Goal: Task Accomplishment & Management: Manage account settings

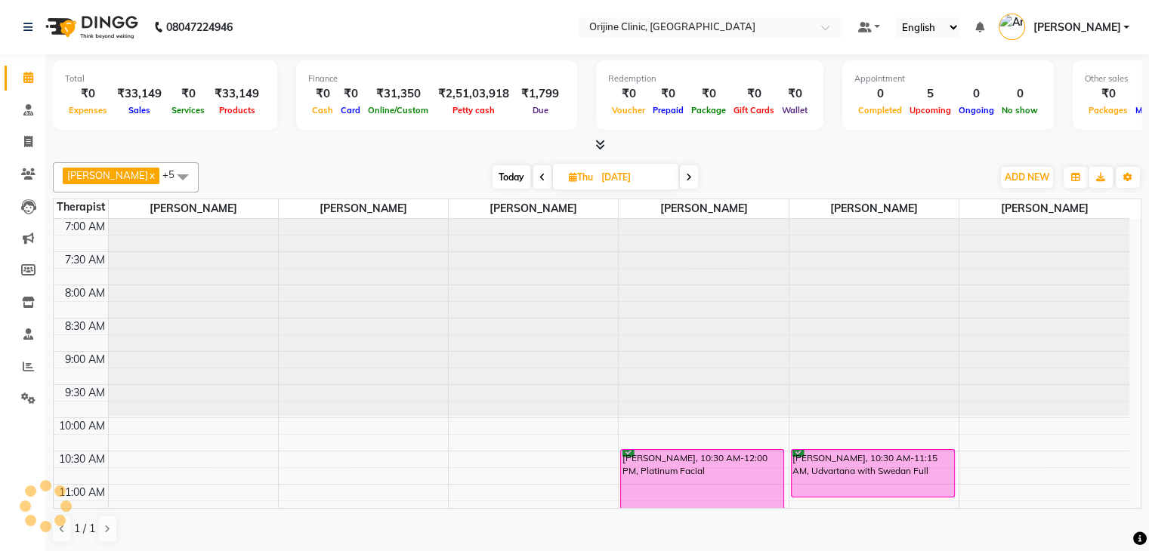
scroll to position [99, 0]
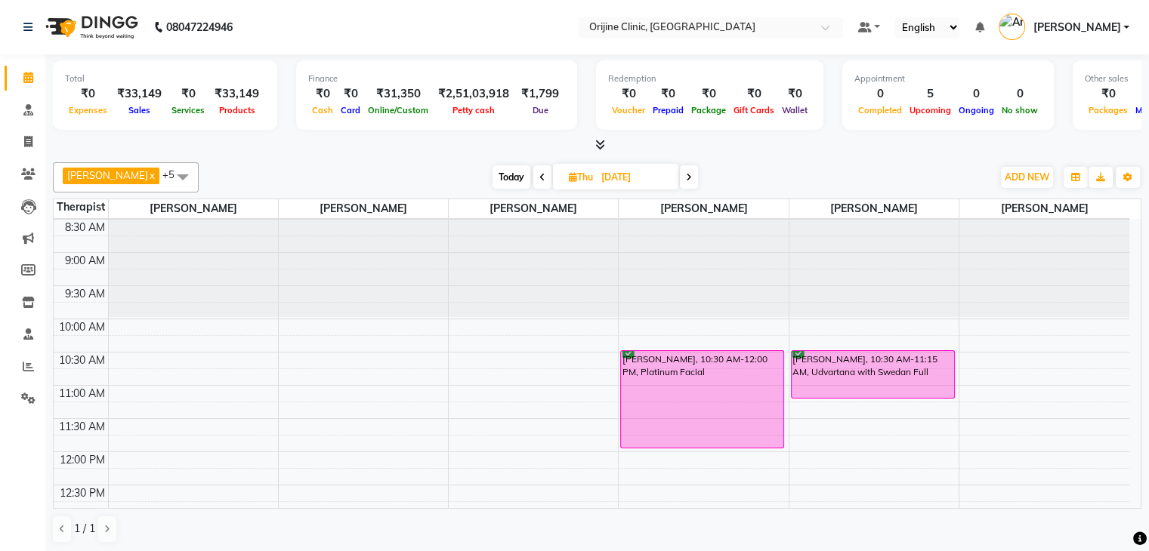
click at [574, 172] on icon at bounding box center [573, 177] width 8 height 10
select select "9"
select select "2025"
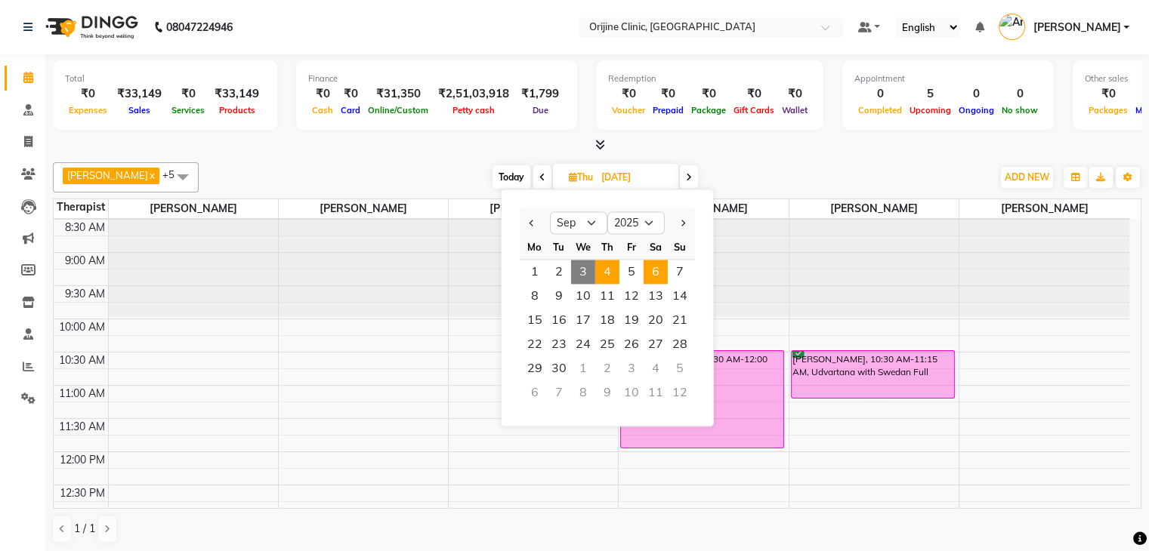
click at [657, 264] on span "6" at bounding box center [655, 272] width 24 height 24
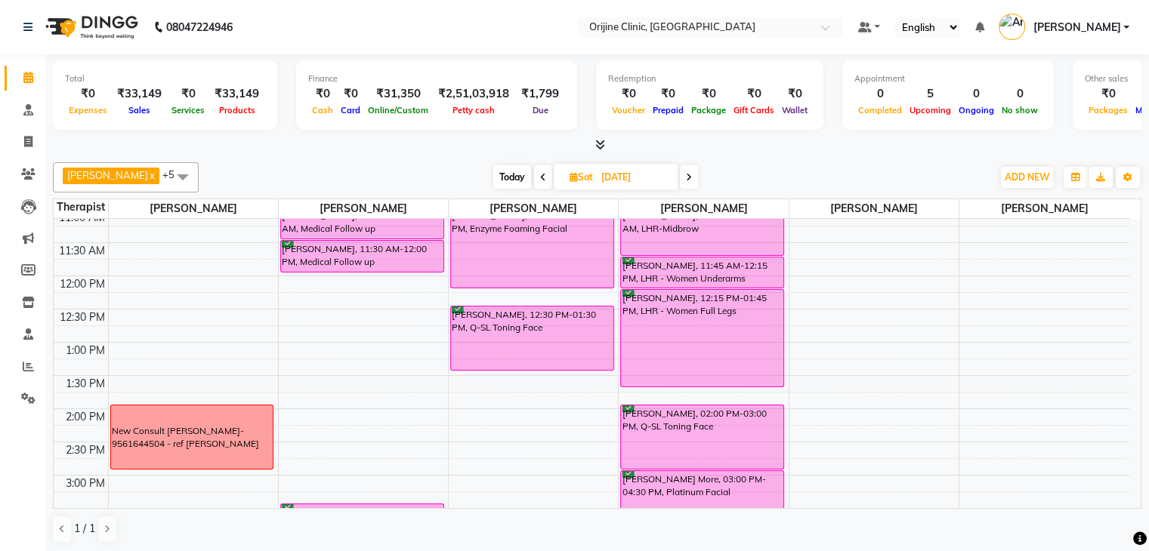
scroll to position [528, 0]
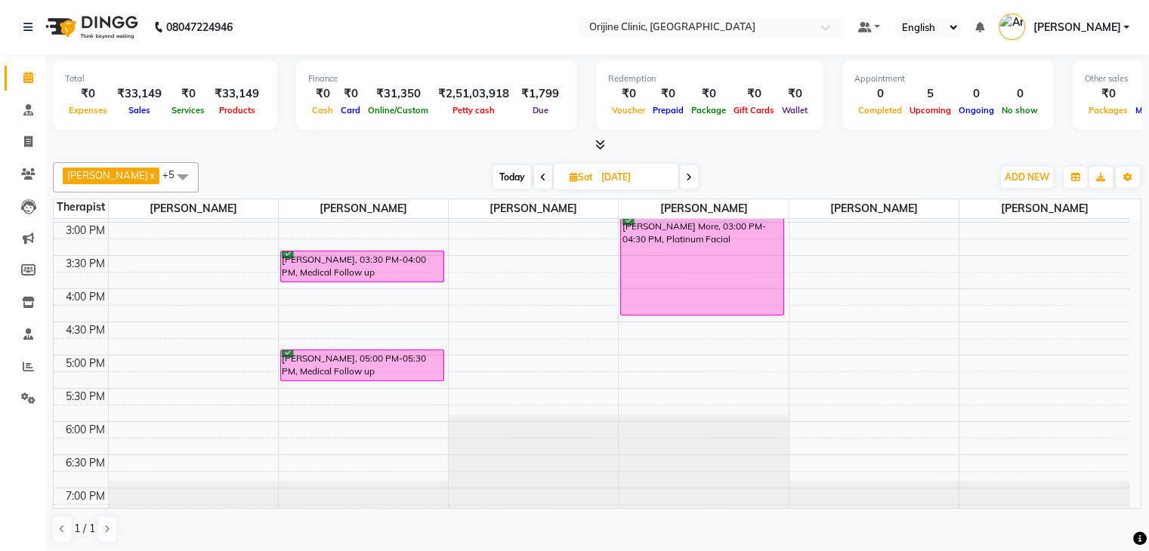
click at [512, 170] on span "Today" at bounding box center [512, 176] width 38 height 23
type input "[DATE]"
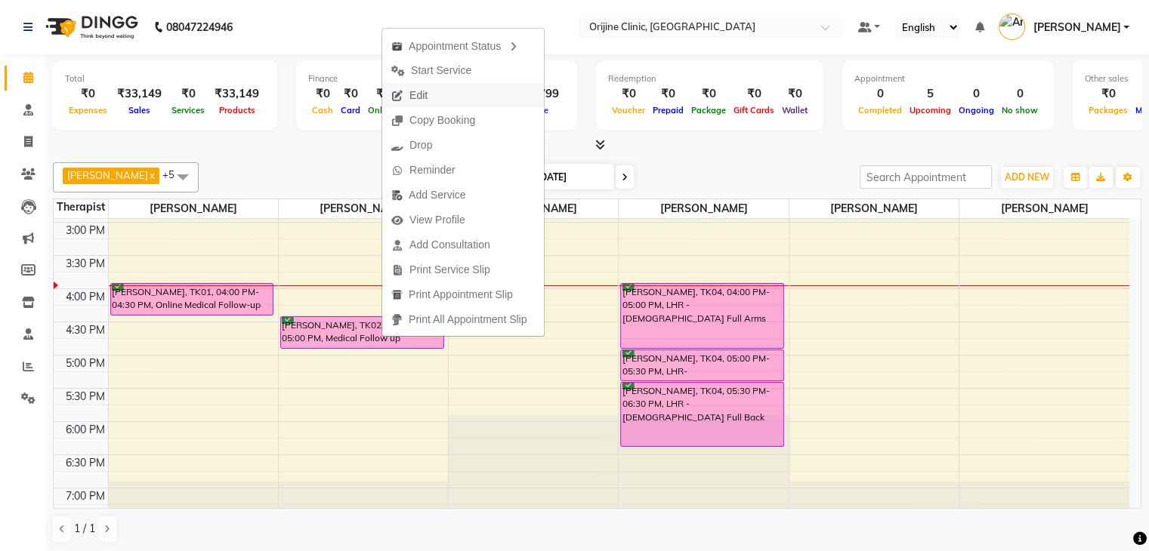
click at [418, 100] on span "Edit" at bounding box center [418, 96] width 18 height 16
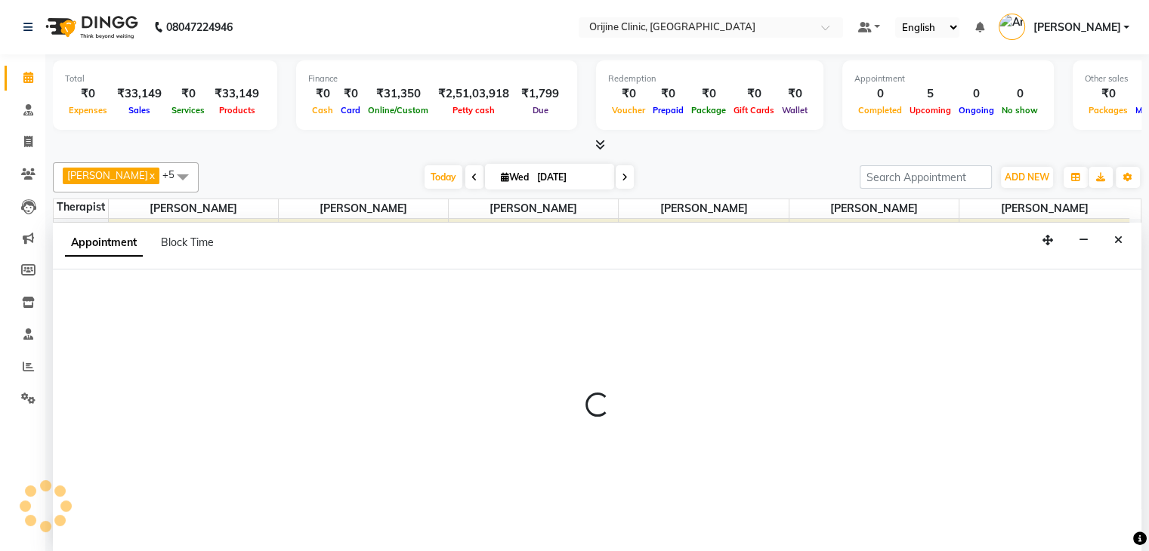
scroll to position [1, 0]
select select "confirm booking"
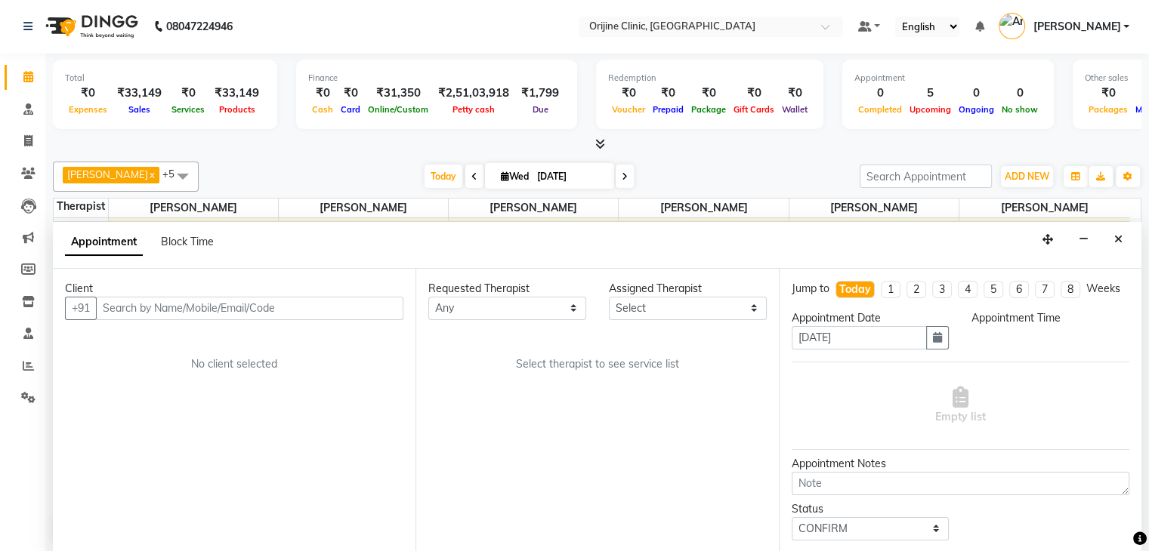
scroll to position [0, 0]
select select "10775"
select select "990"
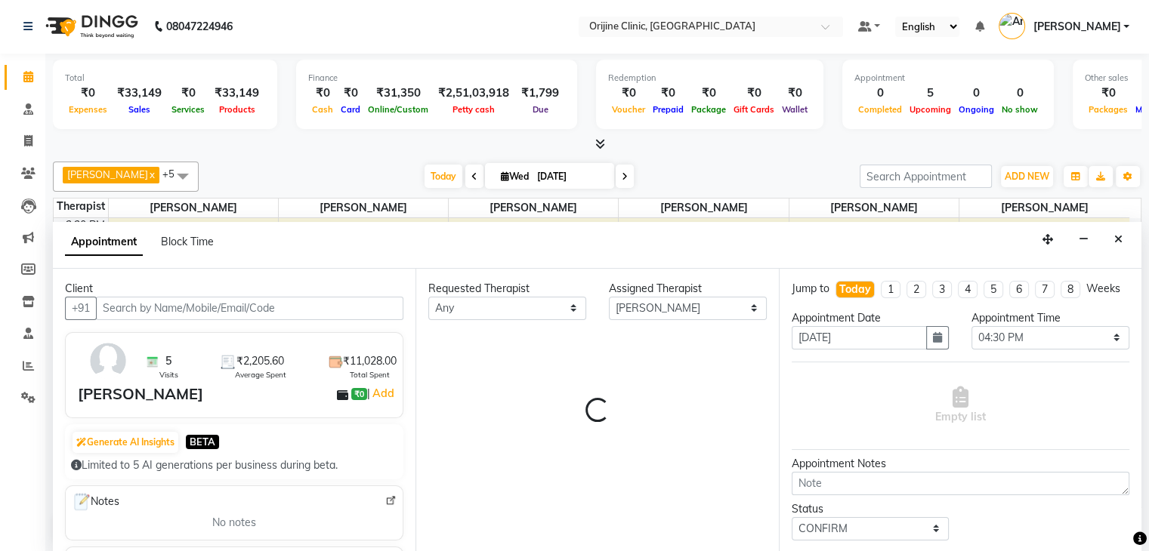
select select "1133"
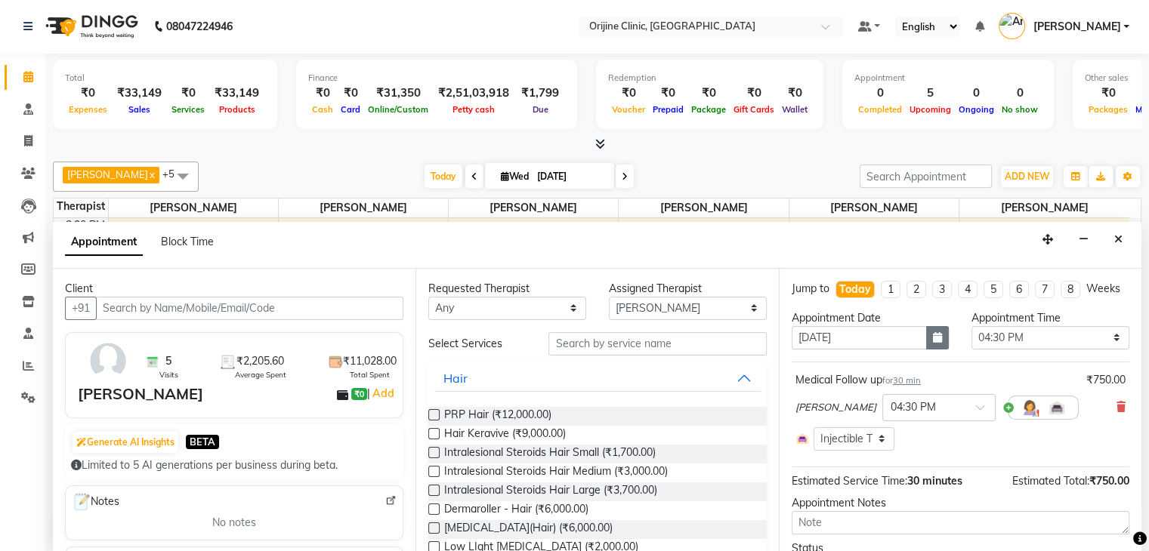
click at [939, 350] on button "button" at bounding box center [937, 337] width 23 height 23
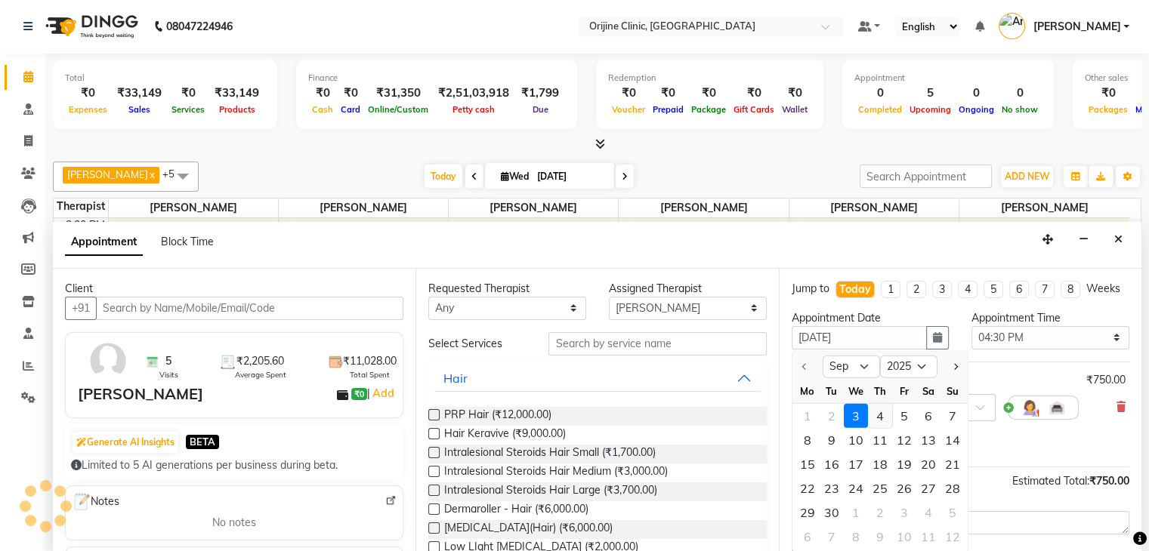
click at [881, 428] on div "4" at bounding box center [880, 416] width 24 height 24
type input "[DATE]"
select select "990"
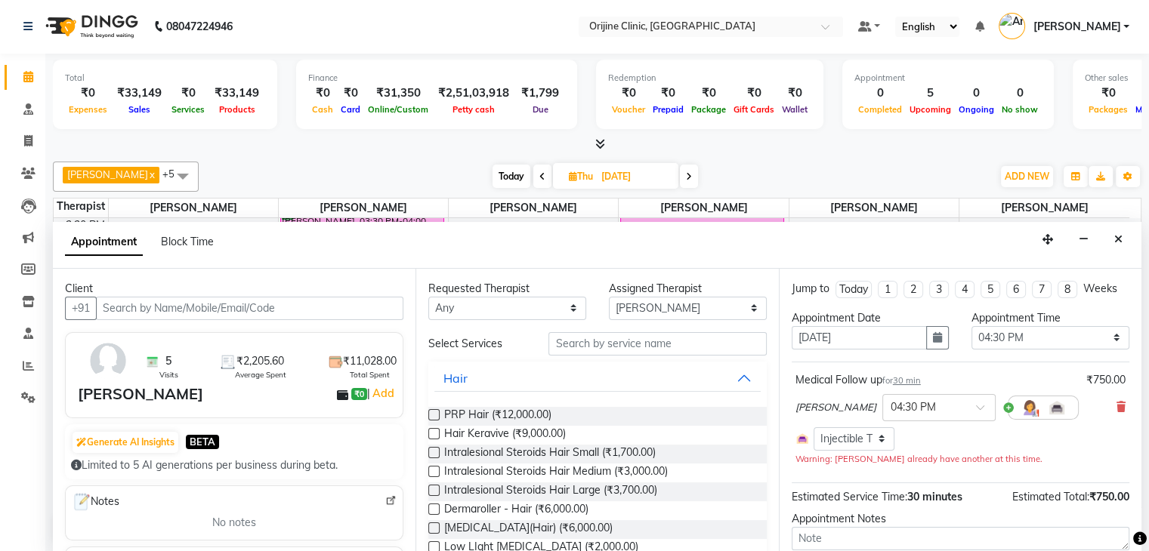
scroll to position [94, 0]
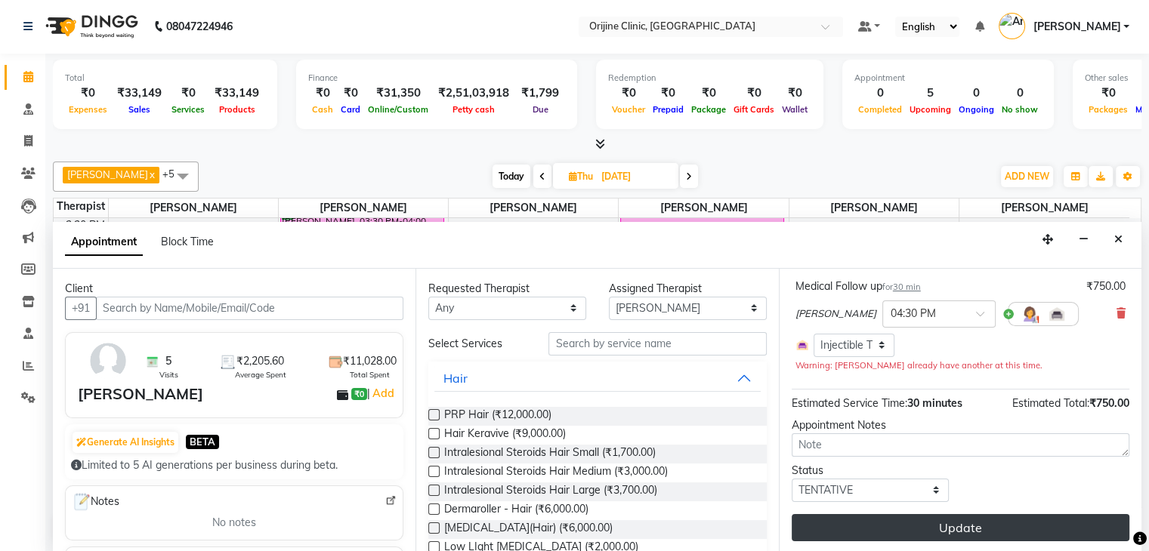
click at [1001, 529] on button "Update" at bounding box center [960, 527] width 338 height 27
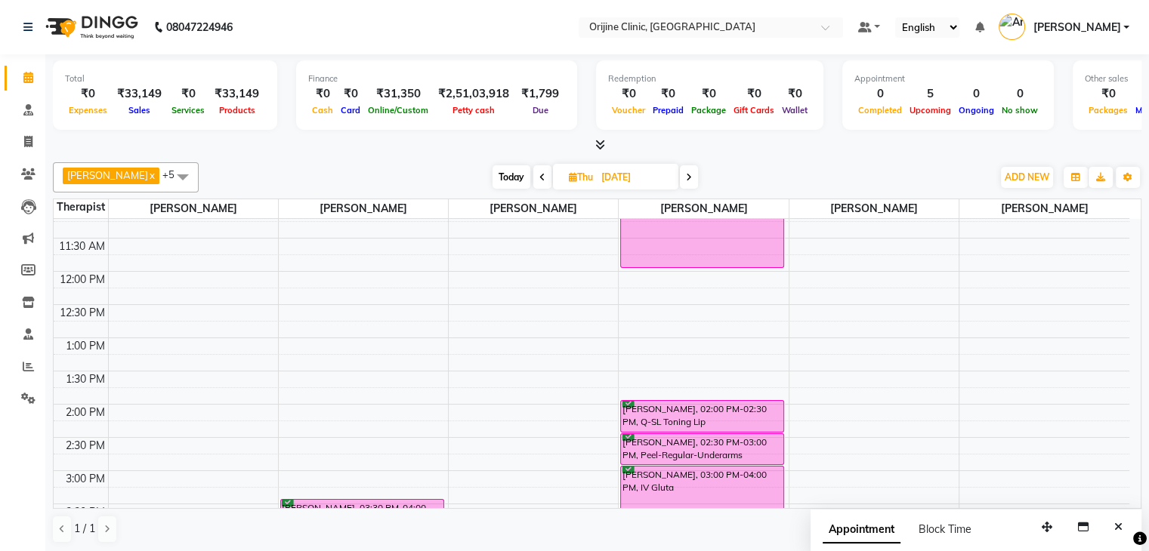
scroll to position [211, 0]
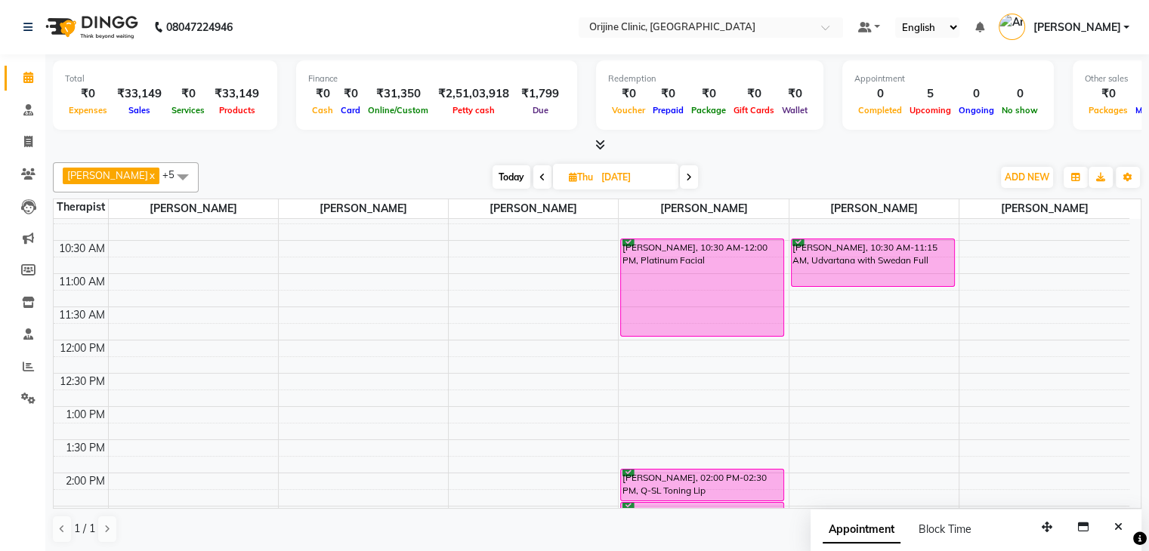
click at [541, 173] on icon at bounding box center [542, 177] width 6 height 9
type input "[DATE]"
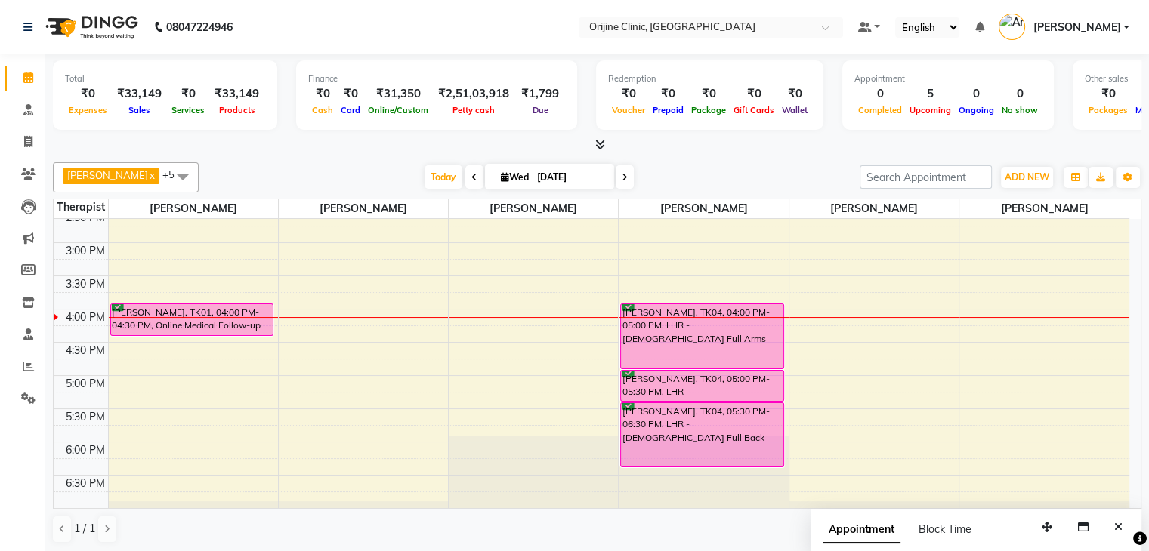
scroll to position [506, 0]
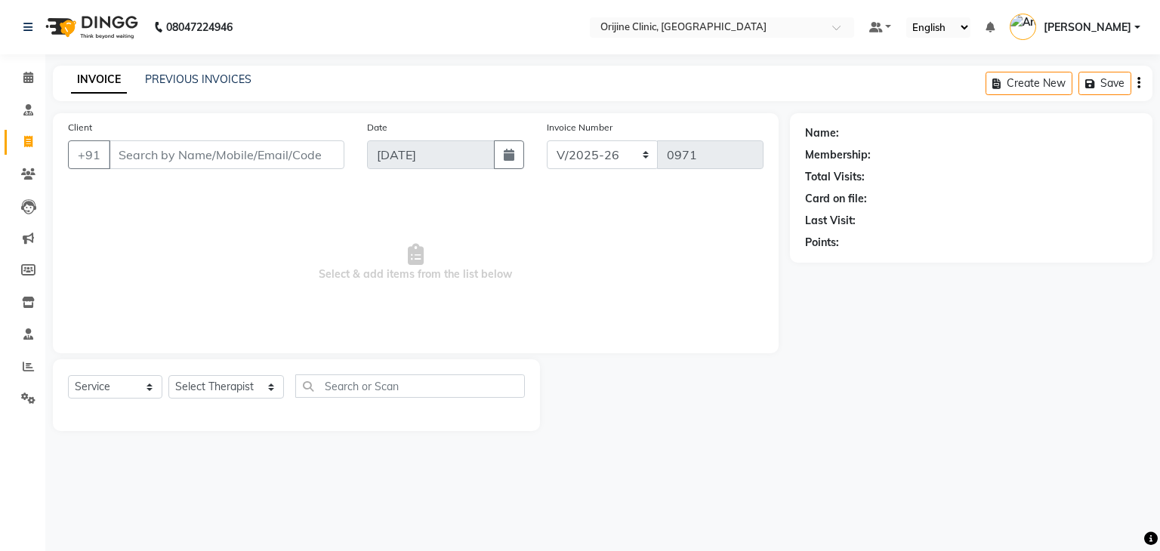
select select "702"
select select "service"
click at [27, 177] on icon at bounding box center [28, 173] width 14 height 11
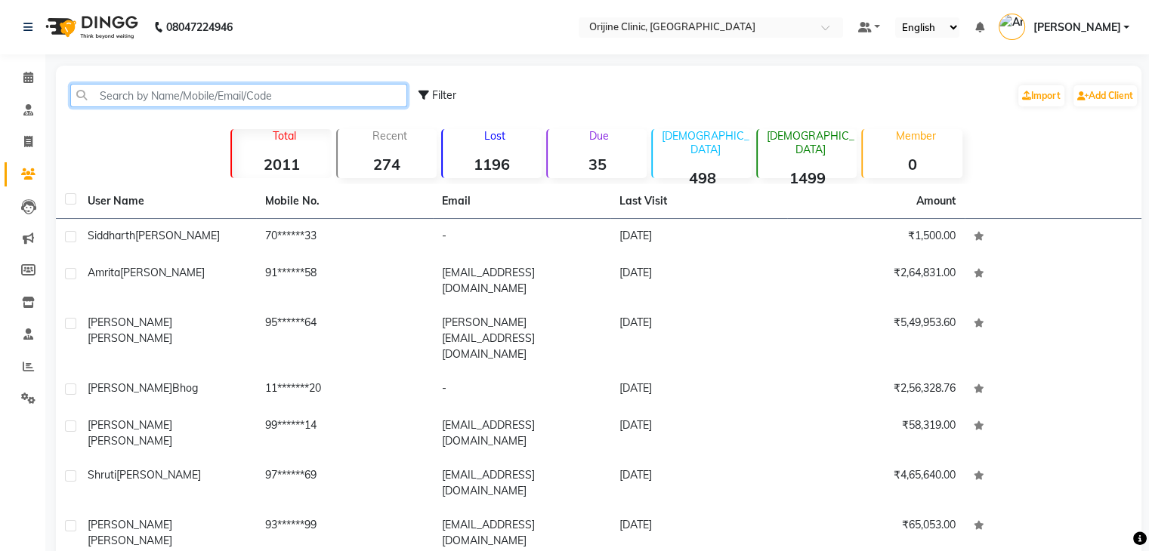
click at [199, 96] on input "text" at bounding box center [238, 95] width 337 height 23
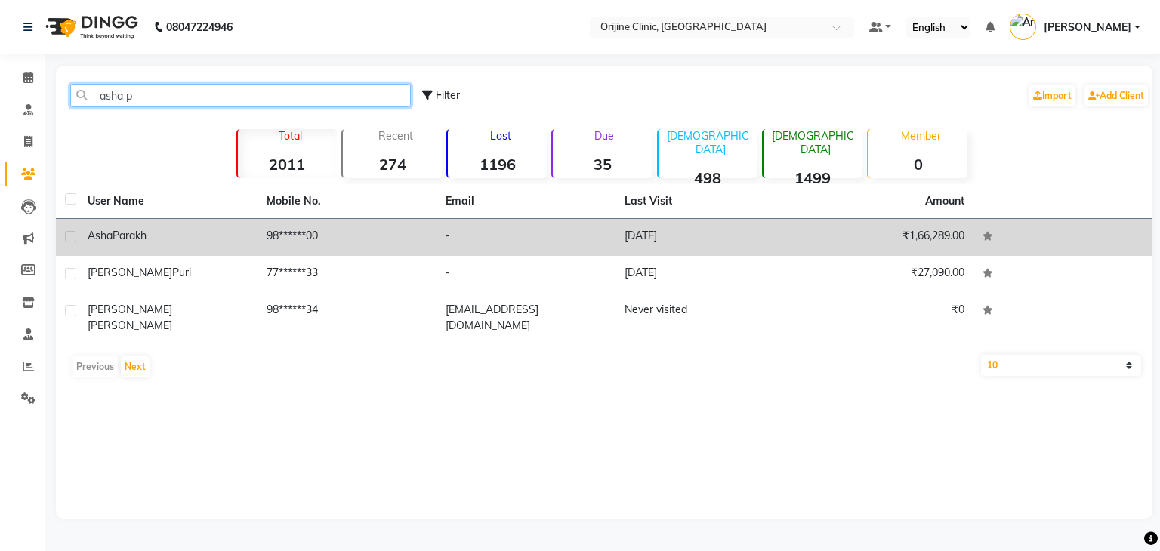
type input "asha p"
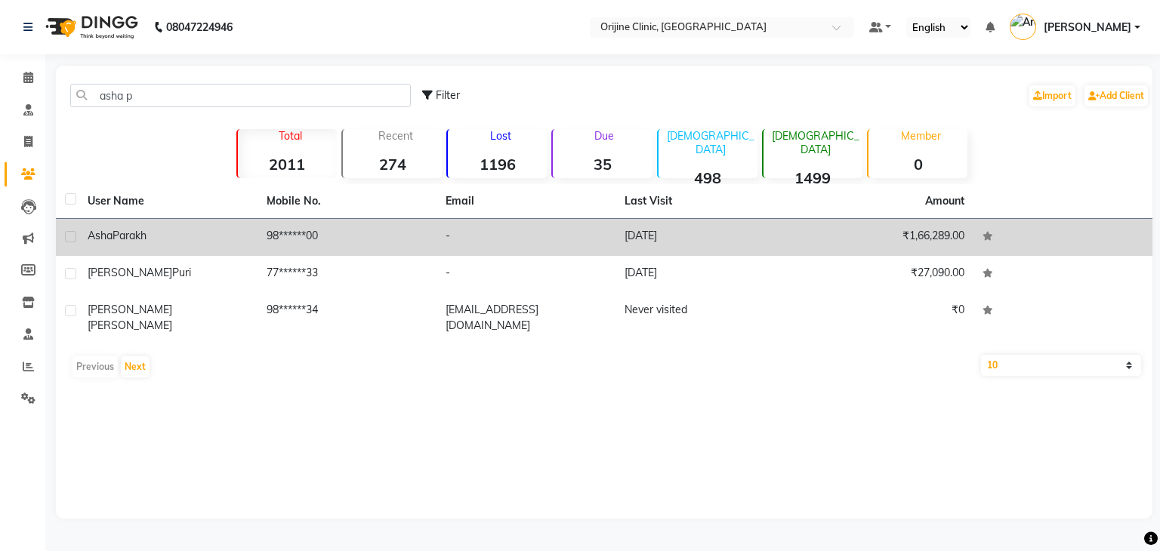
click at [146, 237] on span "Parakh" at bounding box center [130, 236] width 34 height 14
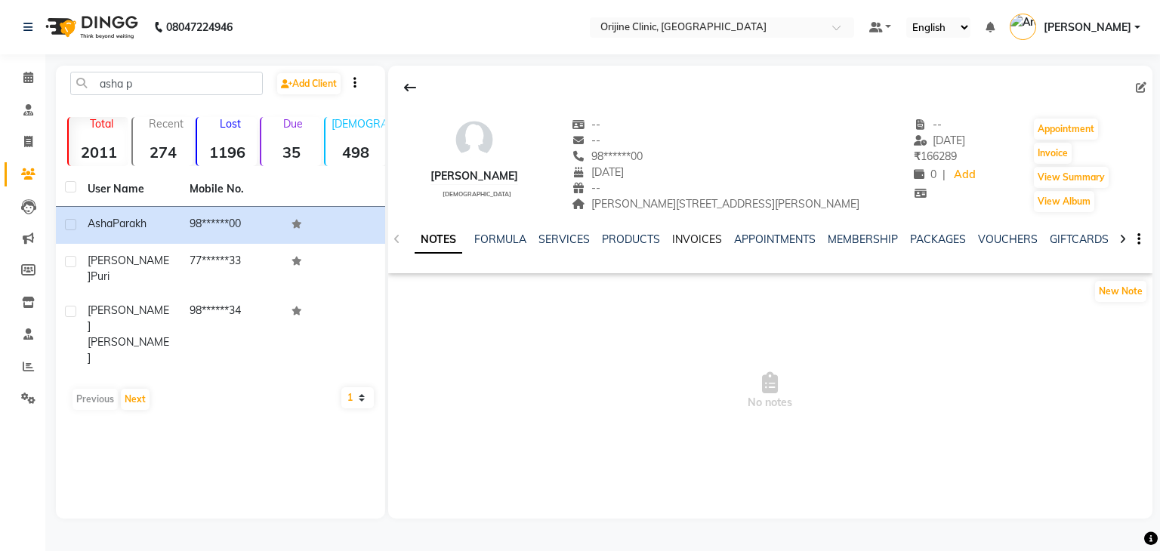
click at [689, 234] on link "INVOICES" at bounding box center [697, 240] width 50 height 14
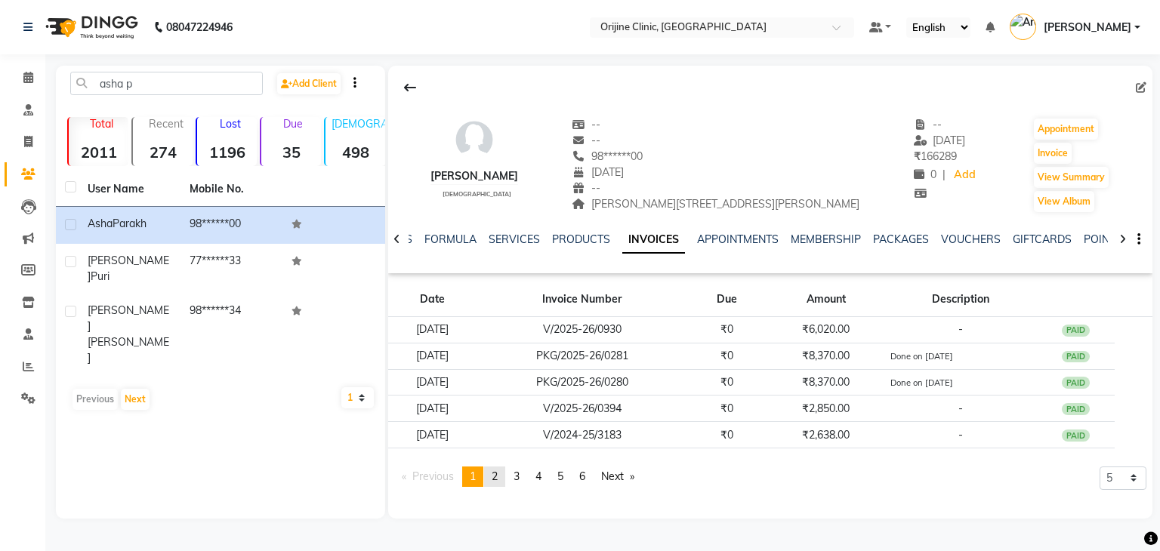
click at [501, 474] on link "page 2" at bounding box center [494, 477] width 21 height 20
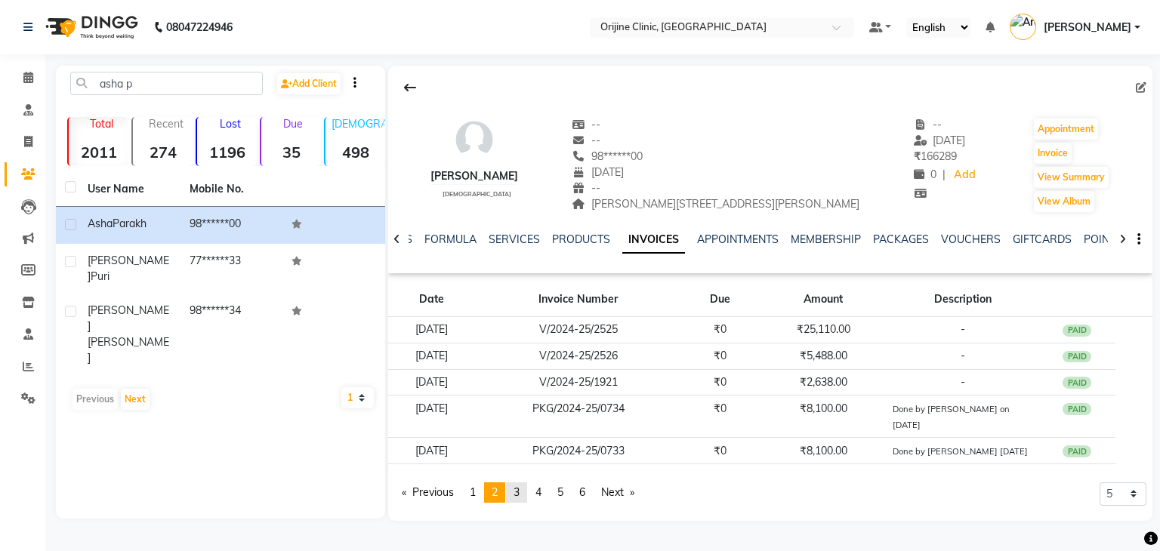
click at [520, 493] on span "3" at bounding box center [516, 493] width 6 height 14
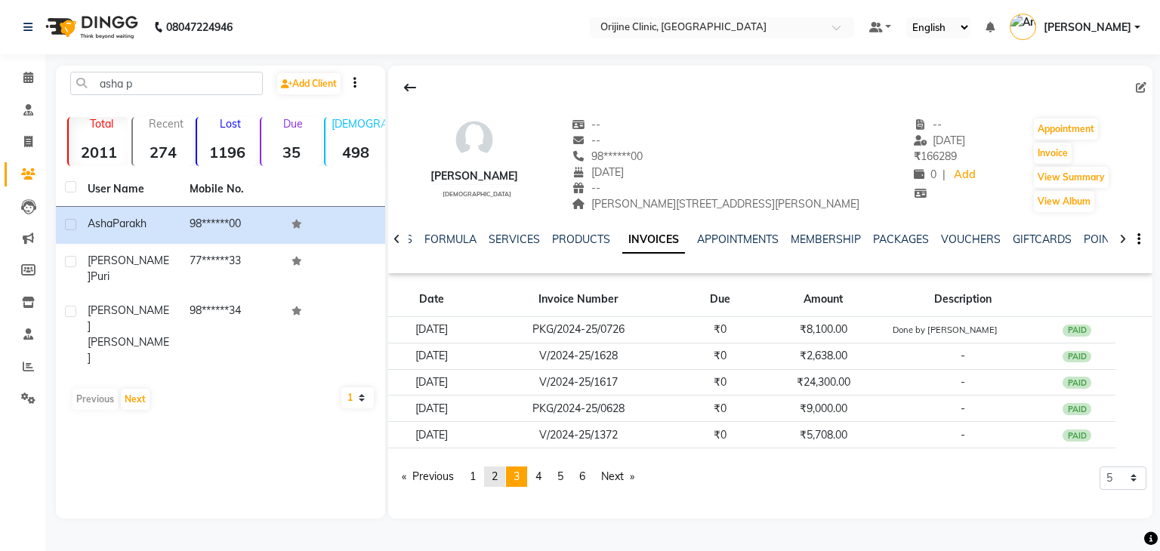
click at [498, 476] on span "2" at bounding box center [495, 477] width 6 height 14
